Goal: Check status

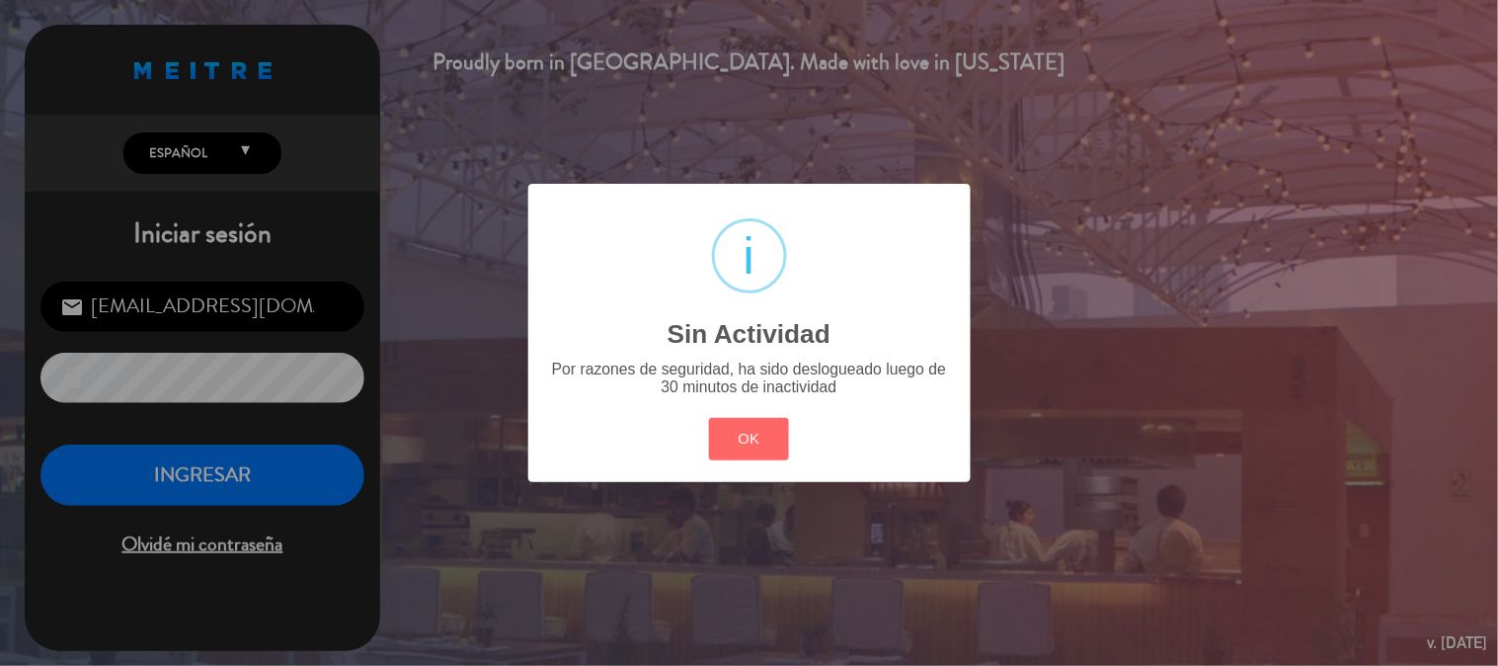
click at [745, 462] on div "OK Cancel" at bounding box center [748, 439] width 89 height 51
drag, startPoint x: 758, startPoint y: 432, endPoint x: 757, endPoint y: 444, distance: 11.9
click at [757, 444] on button "OK" at bounding box center [749, 439] width 80 height 42
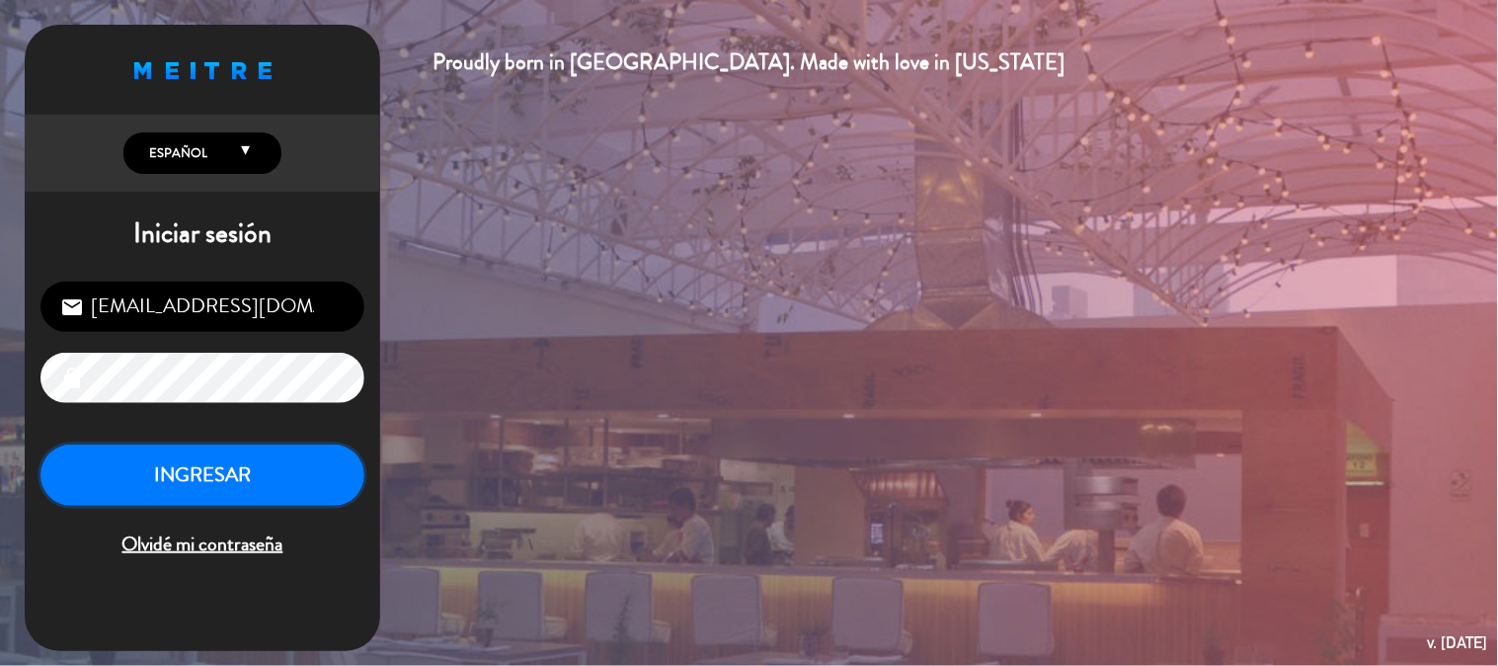
click at [199, 477] on button "INGRESAR" at bounding box center [202, 475] width 324 height 62
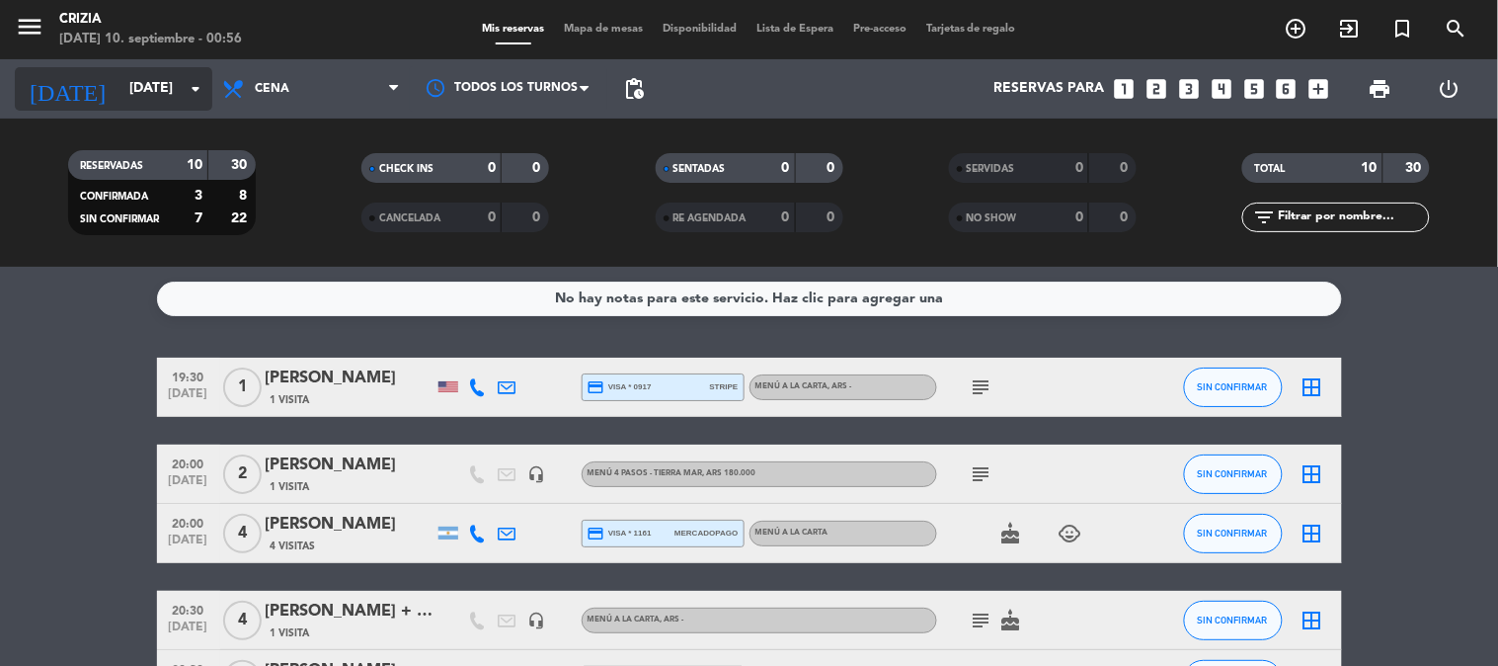
click at [203, 97] on icon "arrow_drop_down" at bounding box center [196, 89] width 24 height 24
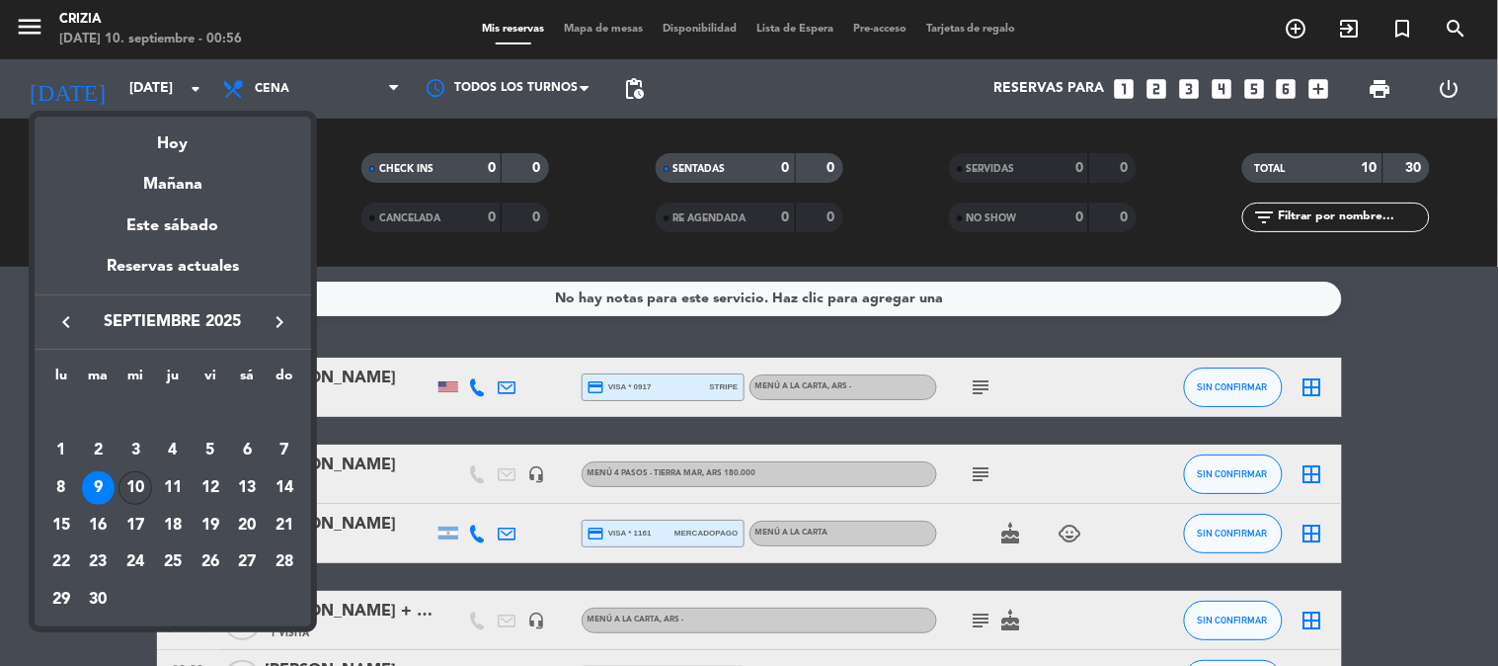
click at [131, 485] on div "10" at bounding box center [135, 488] width 34 height 34
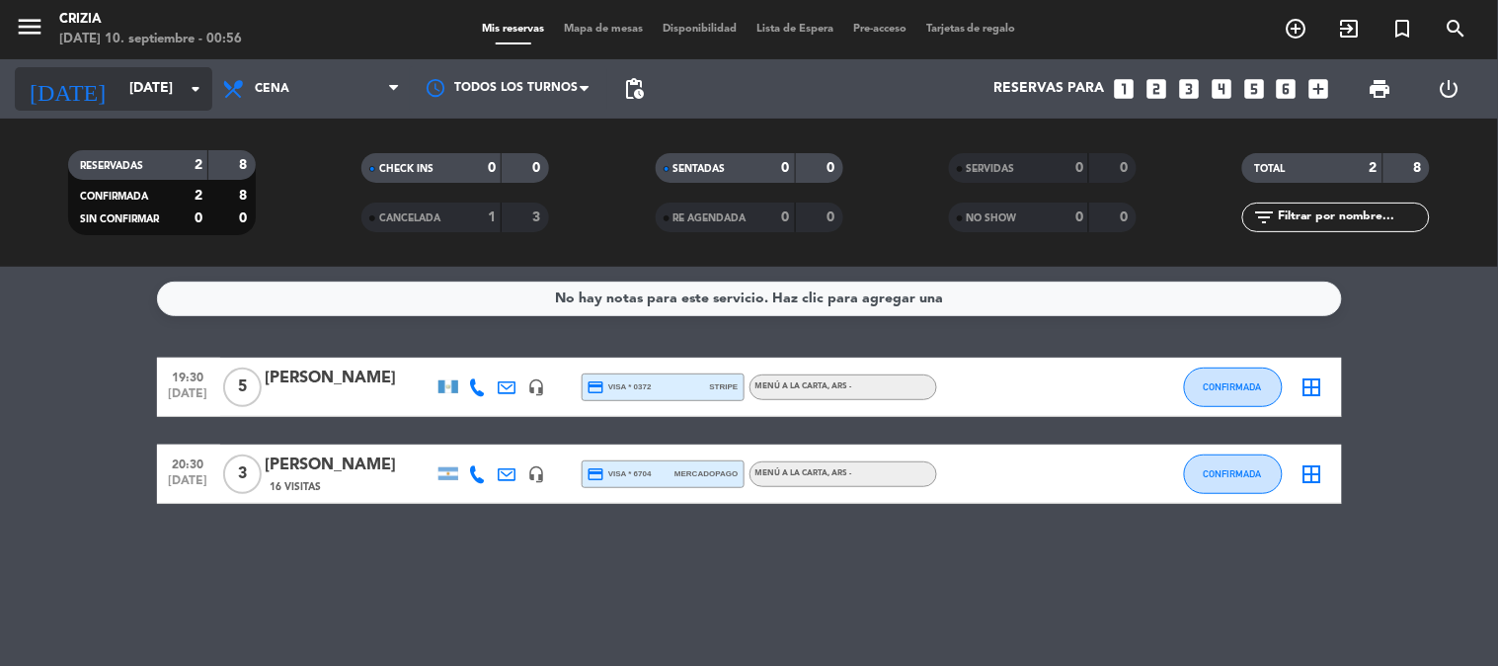
click at [191, 86] on icon "arrow_drop_down" at bounding box center [196, 89] width 24 height 24
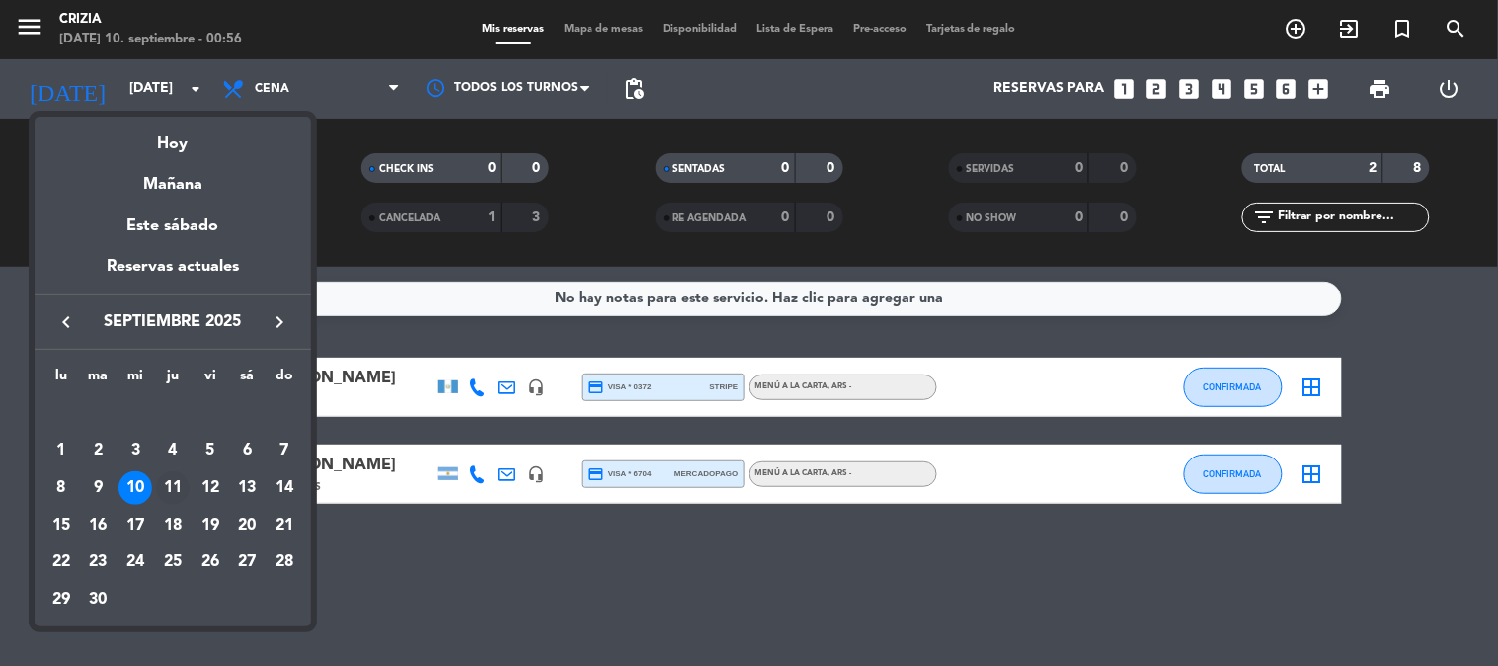
click at [184, 487] on div "11" at bounding box center [173, 488] width 34 height 34
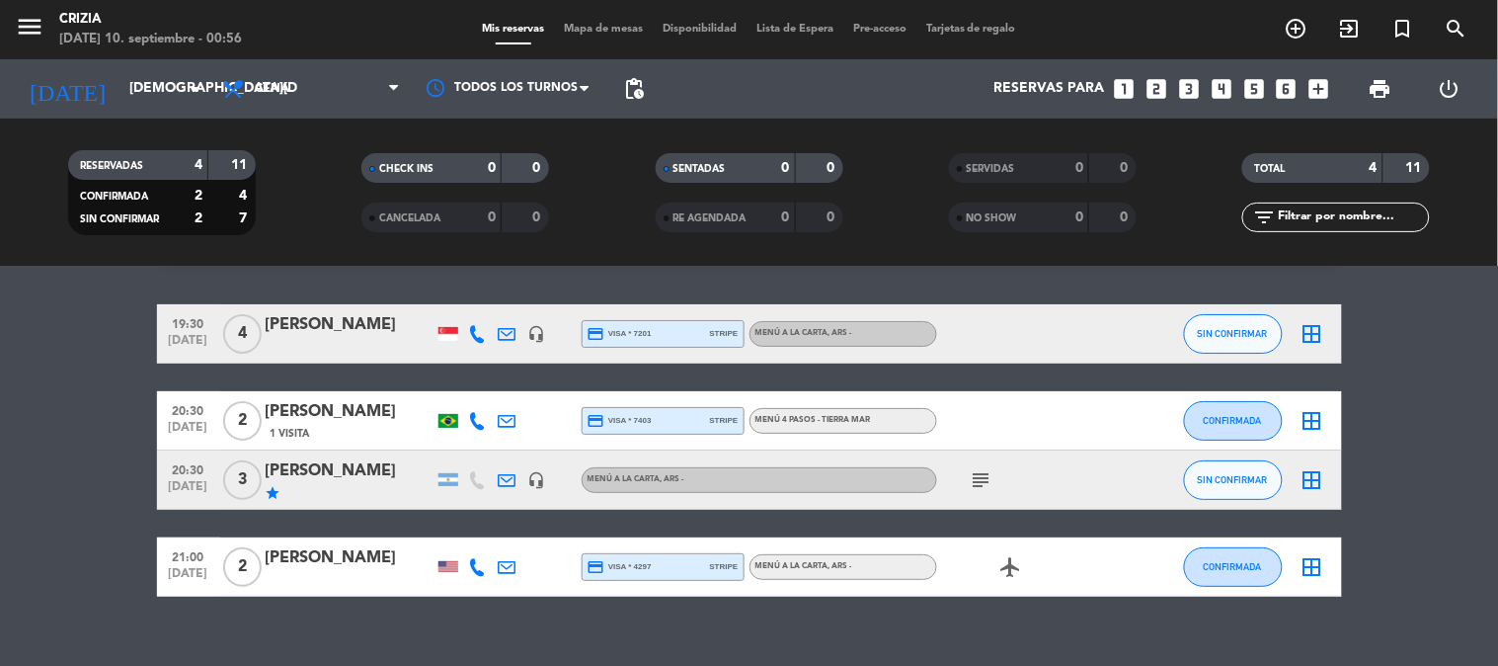
scroll to position [82, 0]
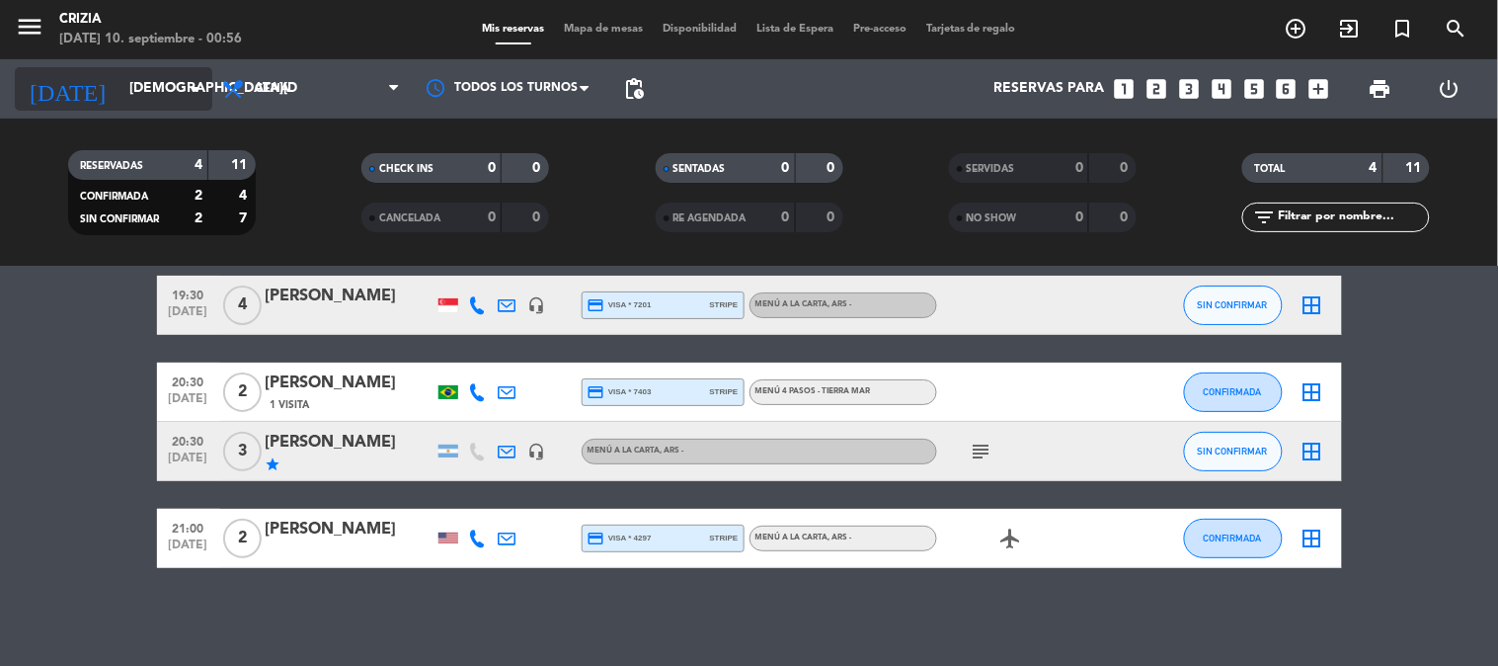
click at [170, 99] on input "[DEMOGRAPHIC_DATA][DATE]" at bounding box center [213, 89] width 188 height 36
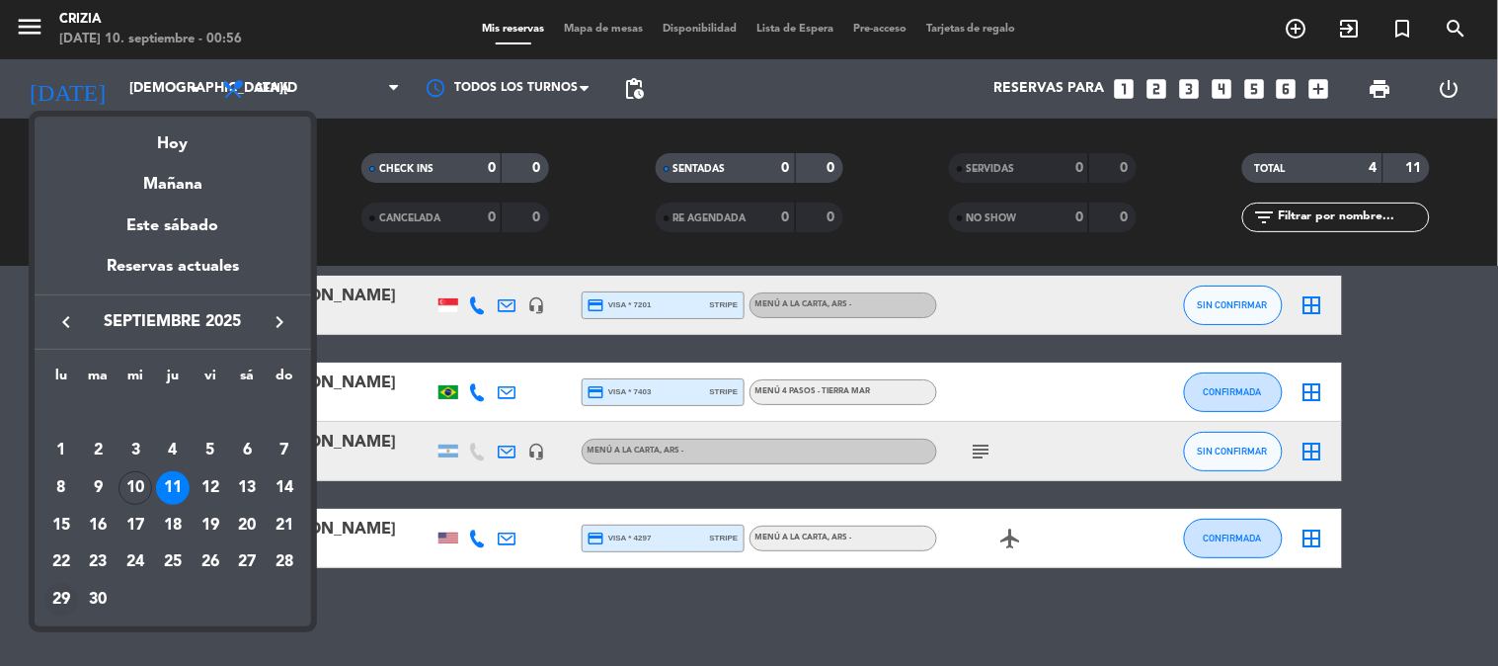
drag, startPoint x: 21, startPoint y: 495, endPoint x: 55, endPoint y: 585, distance: 96.3
drag, startPoint x: 55, startPoint y: 585, endPoint x: 18, endPoint y: 468, distance: 122.4
click at [16, 468] on div at bounding box center [749, 333] width 1498 height 666
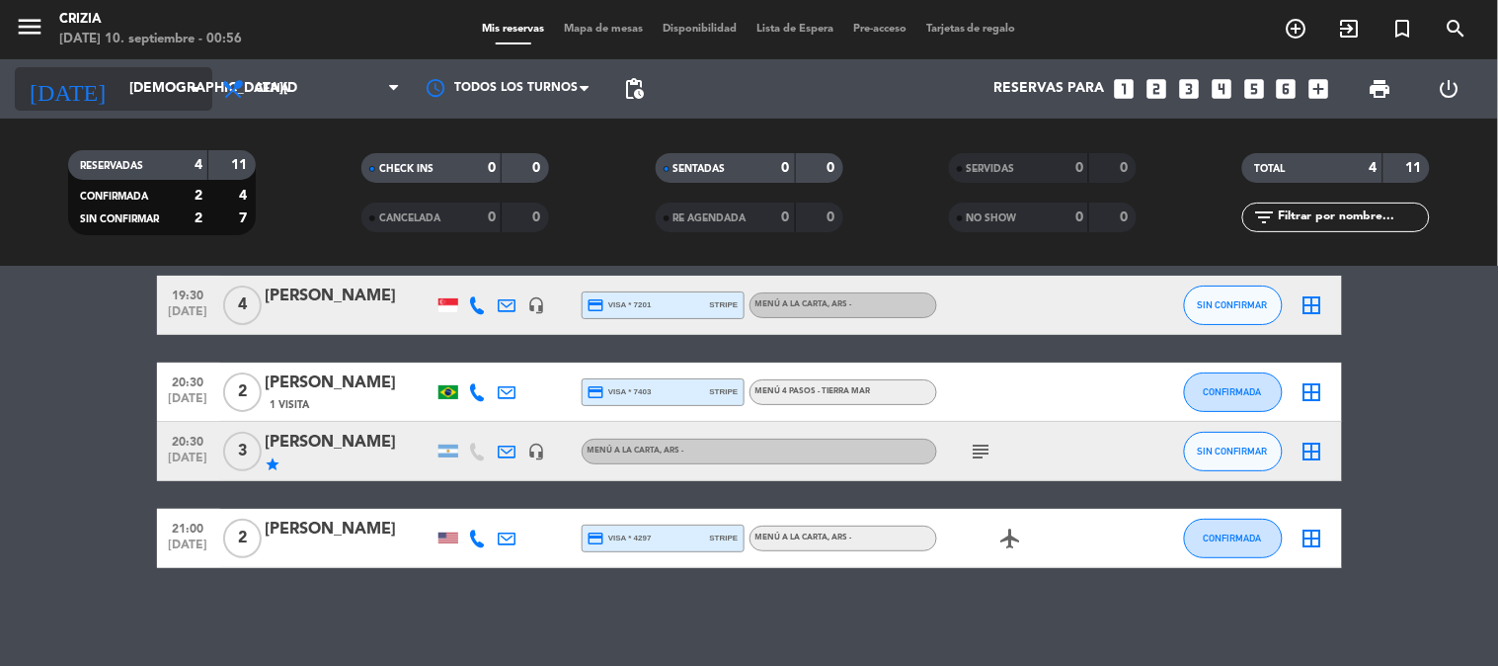
click at [120, 87] on input "[DEMOGRAPHIC_DATA][DATE]" at bounding box center [213, 89] width 188 height 36
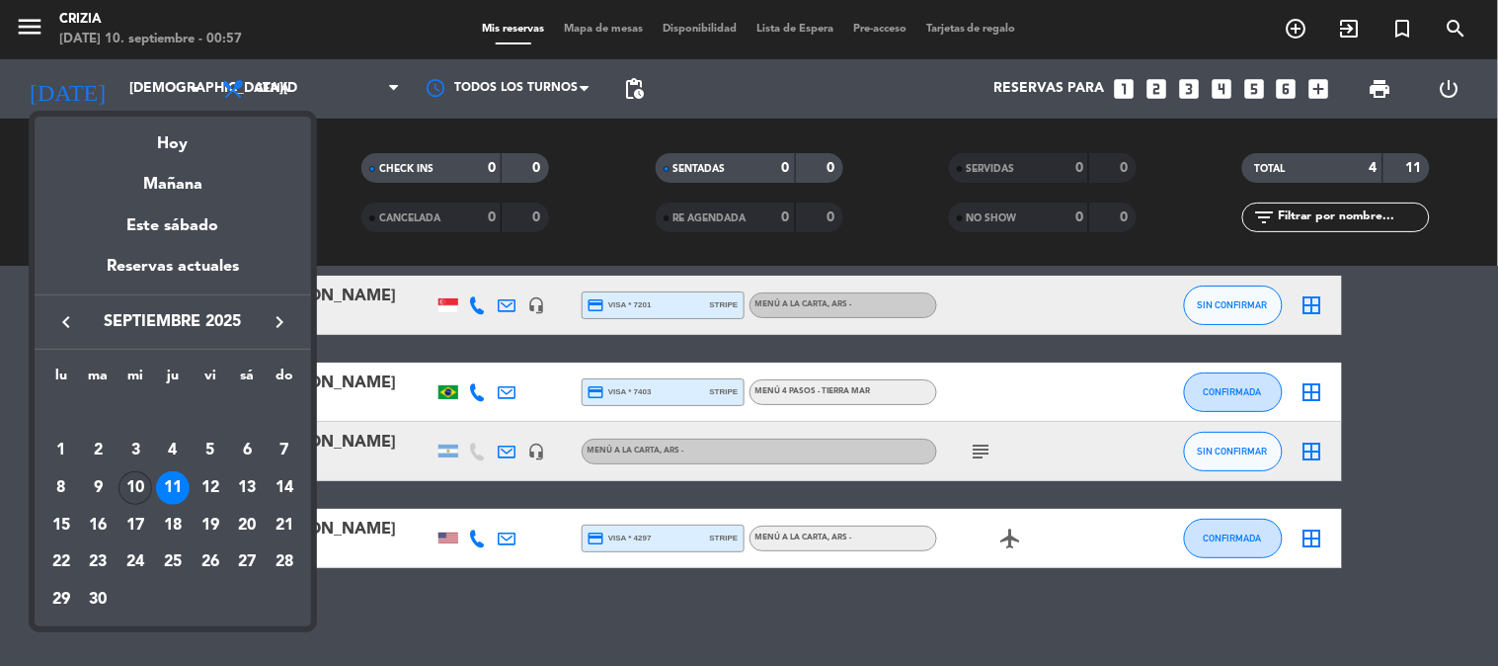
click at [142, 479] on div "10" at bounding box center [135, 488] width 34 height 34
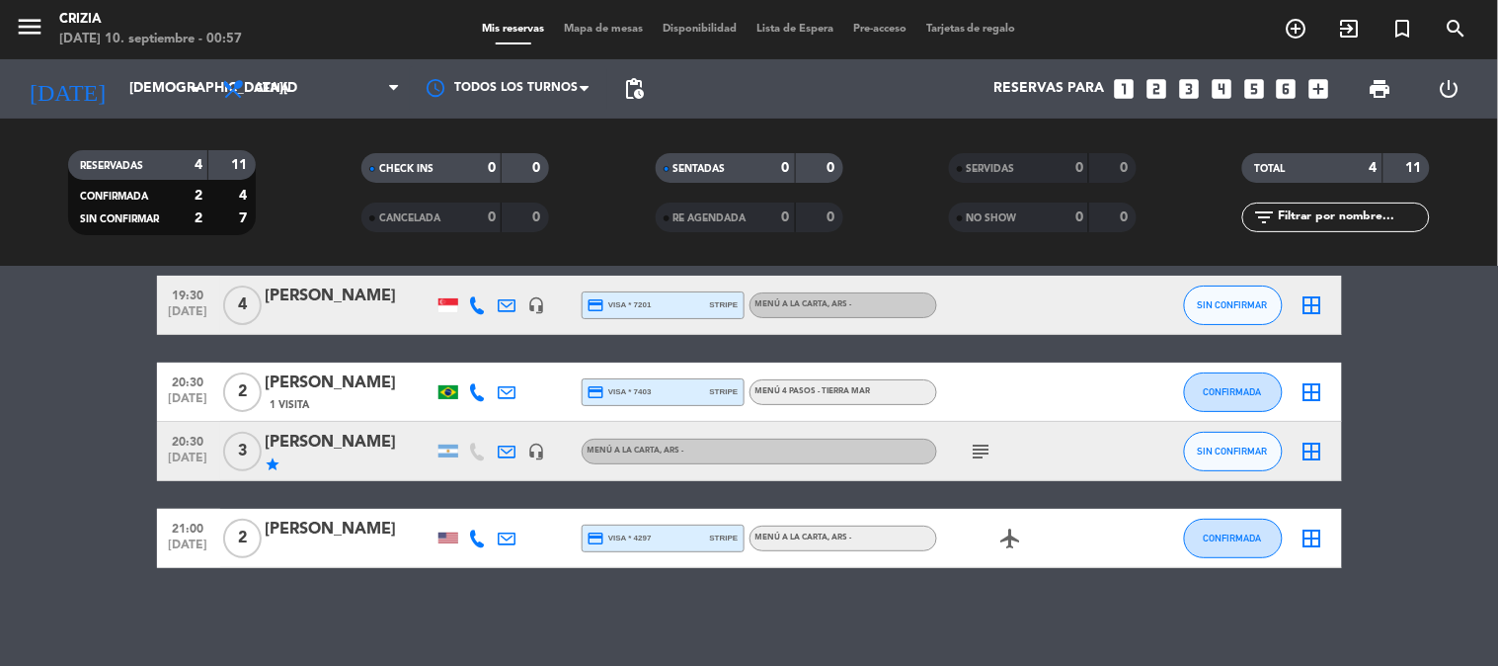
type input "[DATE]"
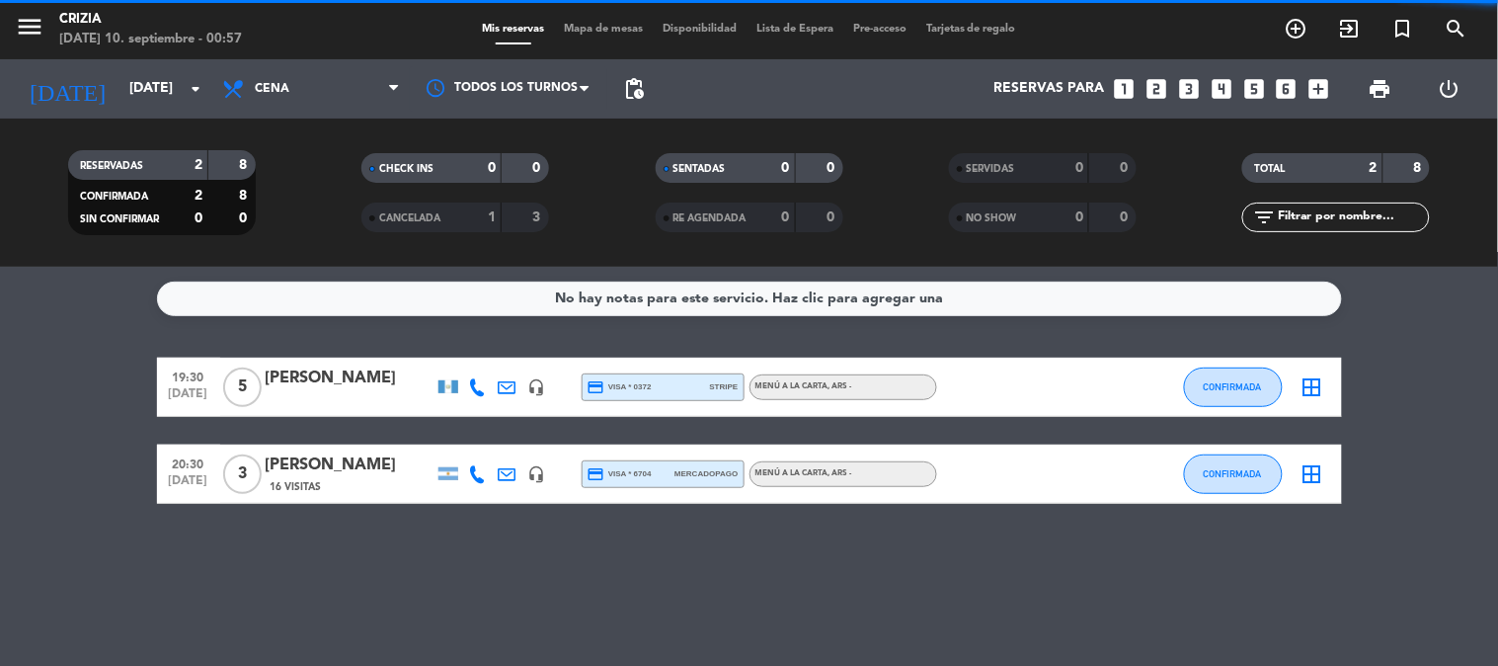
scroll to position [0, 0]
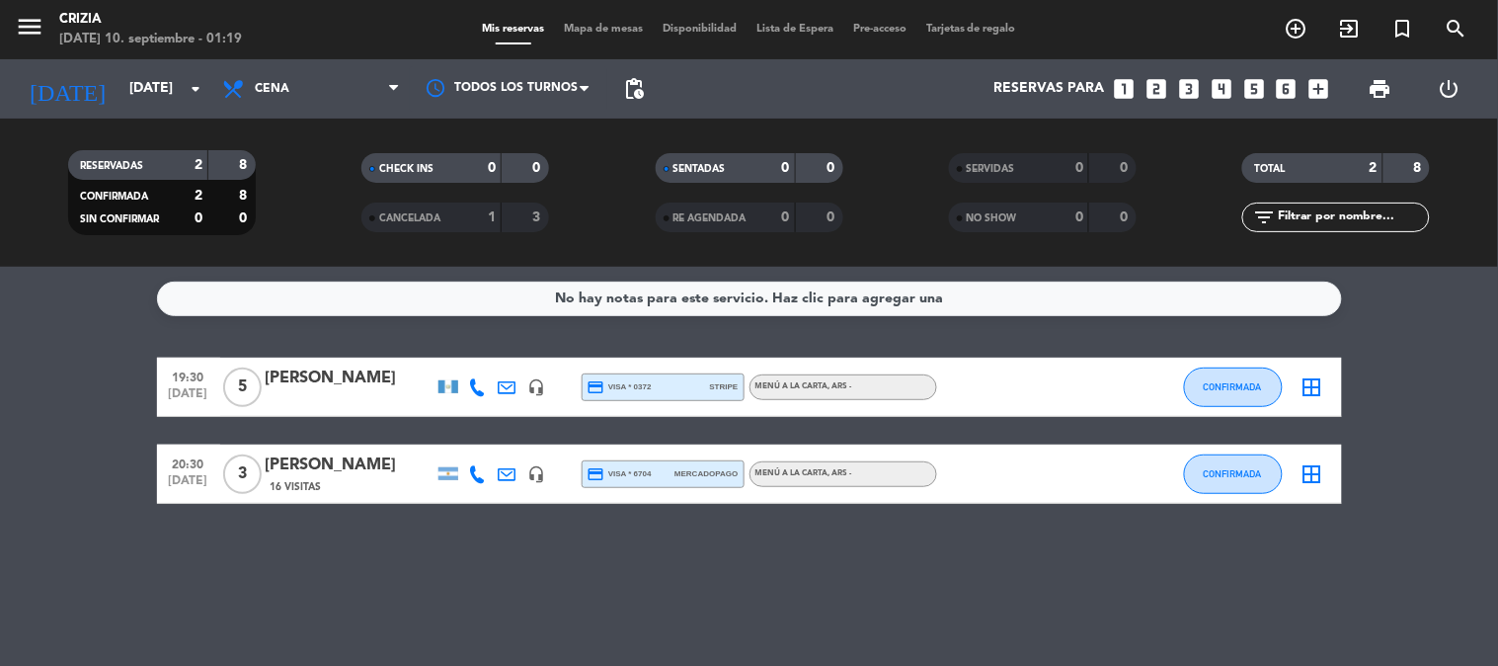
click at [375, 565] on div "No hay notas para este servicio. Haz clic para agregar una 19:30 [DATE] 5 [PERS…" at bounding box center [749, 466] width 1498 height 399
